Goal: Task Accomplishment & Management: Manage account settings

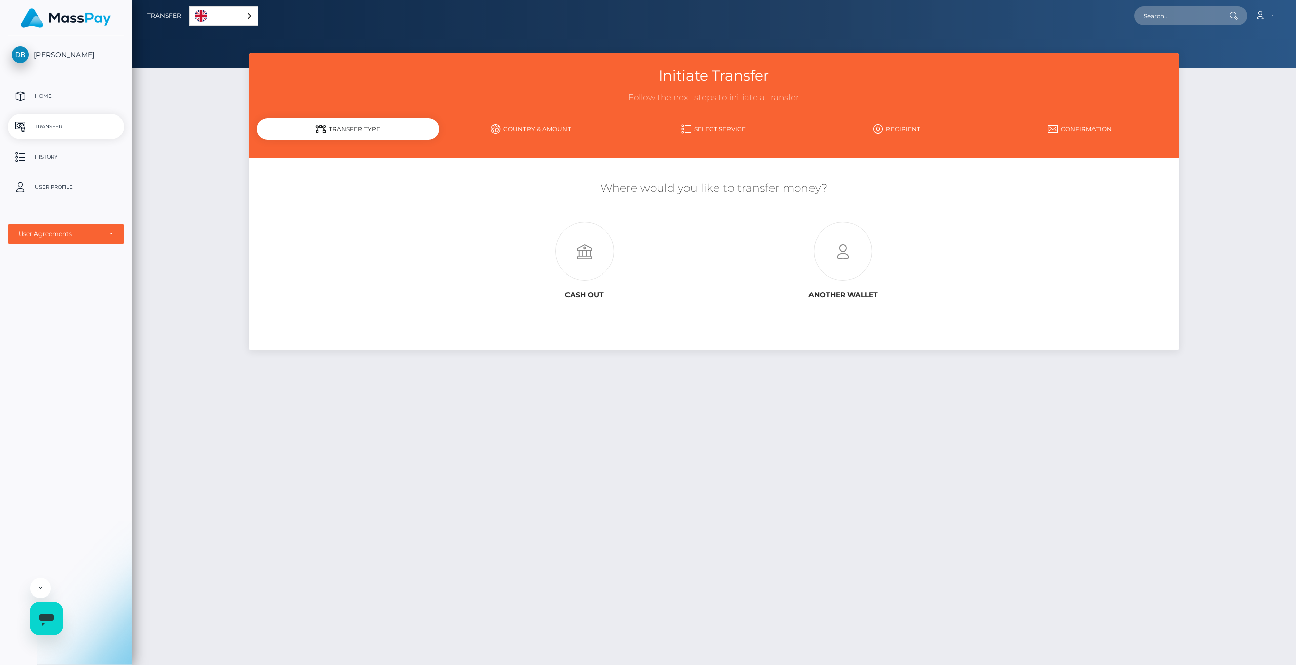
click at [66, 56] on span "[PERSON_NAME]" at bounding box center [66, 54] width 116 height 9
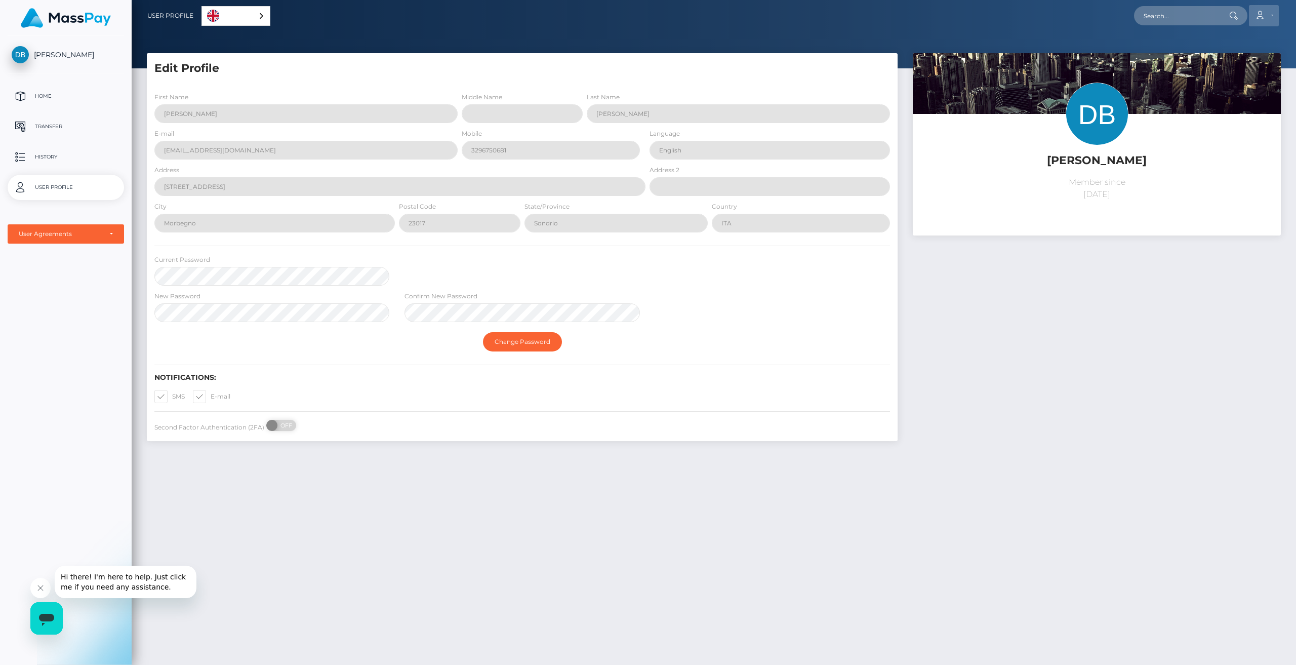
click at [1258, 15] on icon at bounding box center [1260, 15] width 11 height 8
click at [1223, 44] on link "Edit Profile" at bounding box center [1240, 43] width 81 height 19
click at [1269, 18] on link "Account" at bounding box center [1264, 15] width 30 height 21
click at [1234, 65] on link "Logout" at bounding box center [1240, 65] width 81 height 19
